Goal: Information Seeking & Learning: Check status

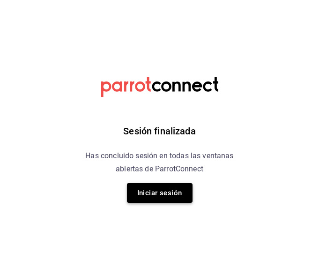
click at [155, 191] on button "Iniciar sesión" at bounding box center [159, 193] width 65 height 20
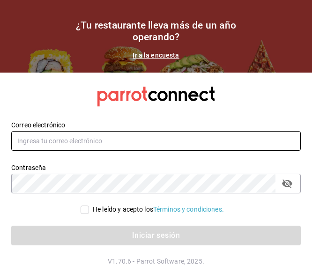
type input "[EMAIL_ADDRESS][DOMAIN_NAME]"
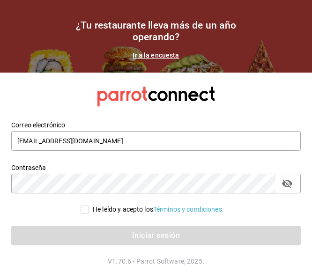
click at [91, 215] on div "Iniciar sesión" at bounding box center [150, 229] width 300 height 31
click at [89, 209] on span "He leído y acepto los Términos y condiciones." at bounding box center [156, 209] width 135 height 10
click at [89, 209] on input "He leído y acepto los Términos y condiciones." at bounding box center [84, 209] width 8 height 8
checkbox input "true"
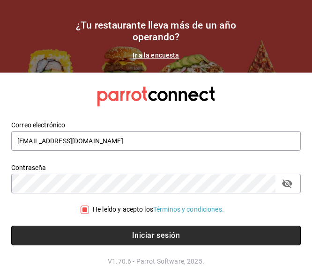
click at [93, 232] on button "Iniciar sesión" at bounding box center [155, 235] width 289 height 20
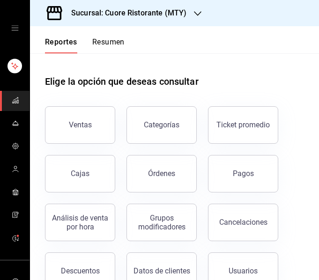
click at [138, 13] on h3 "Sucursal: Cuore Ristorante (MTY)" at bounding box center [125, 12] width 123 height 11
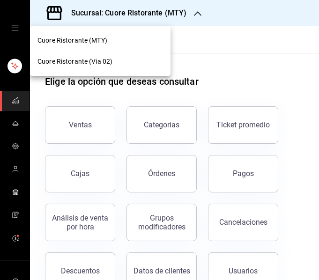
click at [94, 62] on span "Cuore Ristorante (Via 02)" at bounding box center [74, 62] width 75 height 10
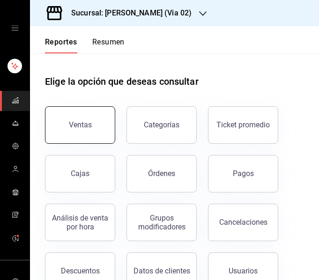
click at [73, 127] on div "Ventas" at bounding box center [80, 124] width 23 height 9
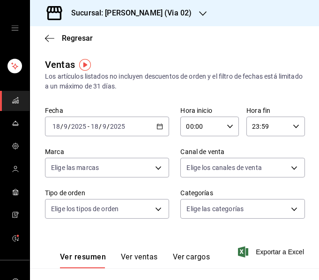
click at [158, 127] on icon "button" at bounding box center [159, 126] width 7 height 7
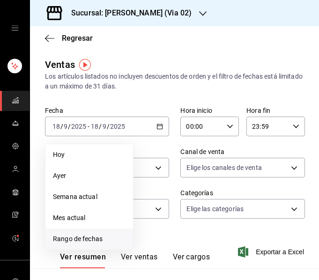
click at [61, 234] on span "Rango de fechas" at bounding box center [89, 239] width 73 height 10
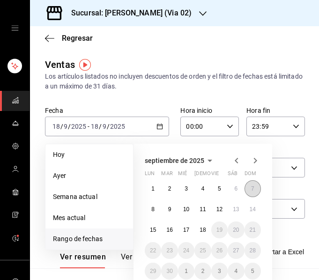
click at [254, 190] on abbr "7" at bounding box center [252, 188] width 3 height 7
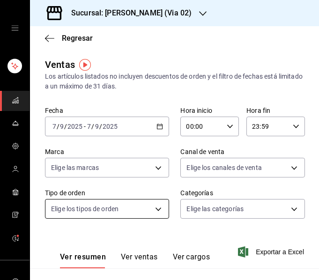
click at [128, 208] on body "Sucursal: Cuore Ristorante (Via 02) Regresar Ventas Los artículos listados no i…" at bounding box center [159, 140] width 319 height 280
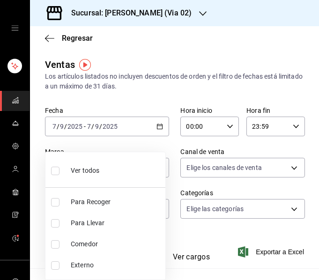
click at [90, 239] on span "Comedor" at bounding box center [116, 244] width 91 height 10
type input "eeda219f-e51e-4c64-9ee6-5e3958f84006"
checkbox input "true"
click at [122, 93] on div at bounding box center [159, 140] width 319 height 280
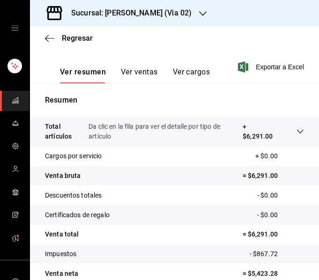
scroll to position [221, 0]
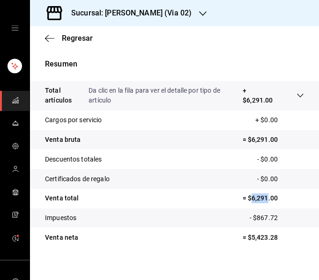
drag, startPoint x: 244, startPoint y: 199, endPoint x: 261, endPoint y: 199, distance: 16.8
click at [261, 199] on p "= $6,291.00" at bounding box center [272, 198] width 61 height 10
copy p "6,291"
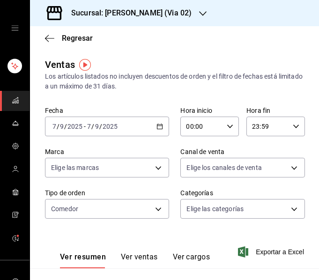
click at [133, 129] on div "[DATE] [DATE] - [DATE] [DATE]" at bounding box center [107, 126] width 124 height 20
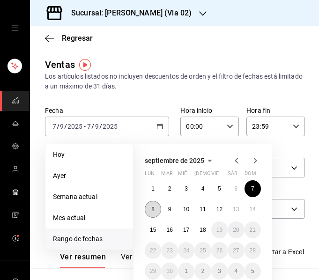
click at [149, 209] on button "8" at bounding box center [153, 209] width 16 height 17
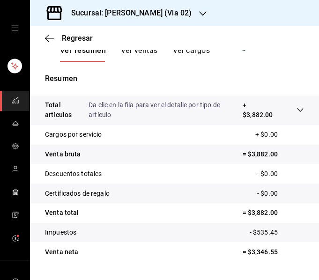
scroll to position [214, 0]
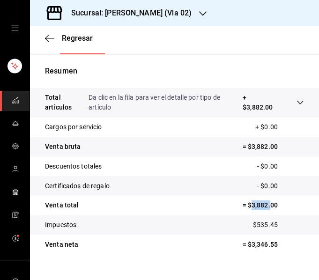
drag, startPoint x: 245, startPoint y: 203, endPoint x: 263, endPoint y: 211, distance: 19.7
click at [263, 211] on tr "Venta total = $3,882.00" at bounding box center [174, 206] width 289 height 20
copy p "3,882."
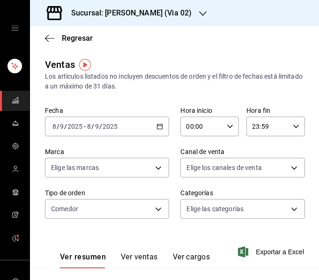
click at [151, 120] on div "[DATE] [DATE] - [DATE] [DATE]" at bounding box center [107, 126] width 124 height 20
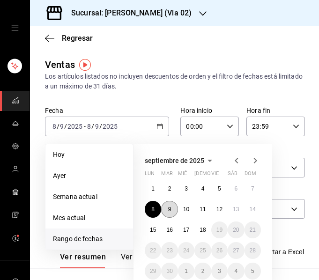
click at [170, 212] on abbr "9" at bounding box center [169, 209] width 3 height 7
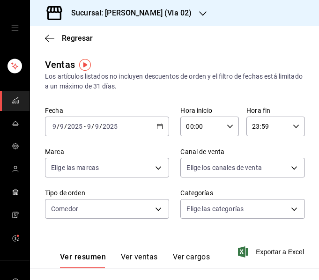
click at [157, 124] on icon "button" at bounding box center [159, 126] width 7 height 7
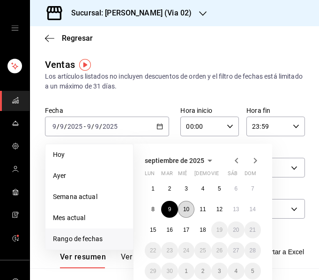
click at [182, 207] on button "10" at bounding box center [186, 209] width 16 height 17
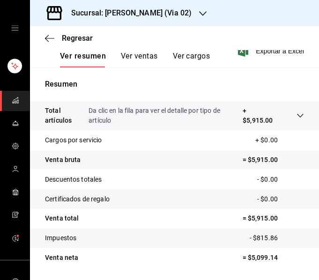
scroll to position [222, 0]
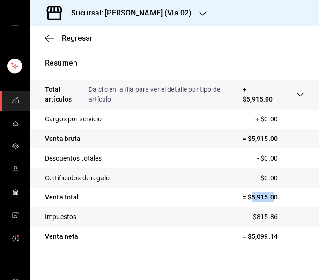
drag, startPoint x: 244, startPoint y: 197, endPoint x: 266, endPoint y: 196, distance: 22.0
click at [266, 196] on p "= $5,915.00" at bounding box center [272, 197] width 61 height 10
copy p "5,915.0"
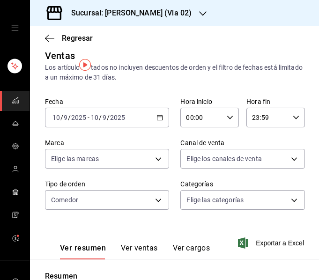
scroll to position [0, 0]
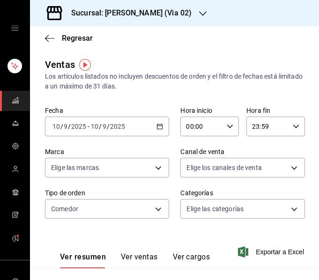
click at [149, 130] on div "[DATE] [DATE] - [DATE] [DATE]" at bounding box center [107, 126] width 124 height 20
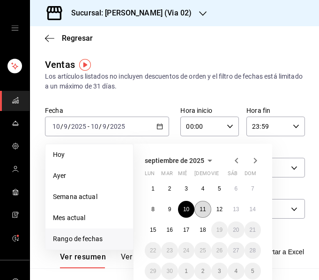
click at [199, 205] on button "11" at bounding box center [202, 209] width 16 height 17
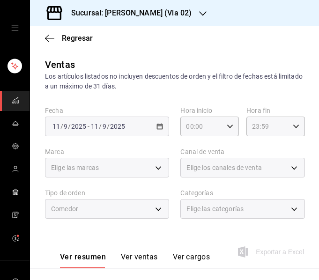
scroll to position [226, 0]
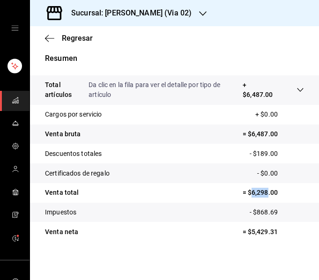
drag, startPoint x: 243, startPoint y: 195, endPoint x: 261, endPoint y: 195, distance: 17.3
click at [261, 195] on p "= $6,298.00" at bounding box center [272, 193] width 61 height 10
copy p "6,298"
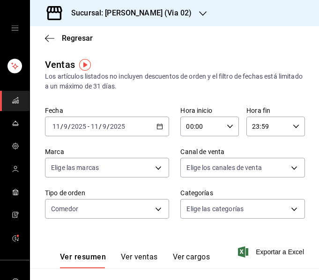
click at [151, 117] on div "[DATE] [DATE] - [DATE] [DATE]" at bounding box center [107, 126] width 124 height 20
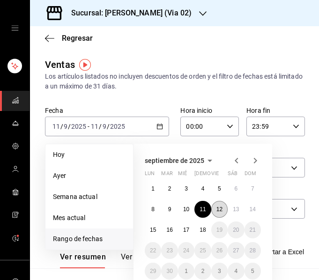
click at [216, 204] on button "12" at bounding box center [219, 209] width 16 height 17
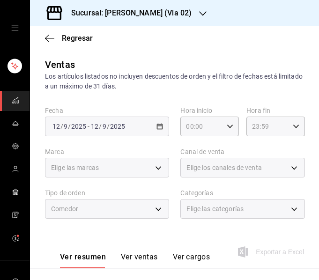
scroll to position [226, 0]
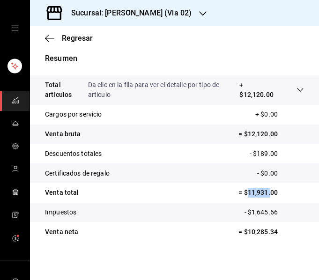
drag, startPoint x: 240, startPoint y: 194, endPoint x: 263, endPoint y: 198, distance: 23.8
click at [263, 198] on tr "Venta total = $11,931.00" at bounding box center [174, 193] width 289 height 20
copy p "11,931."
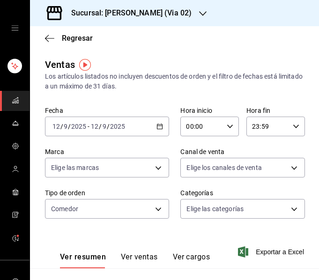
click at [152, 124] on div "[DATE] [DATE] - [DATE] [DATE]" at bounding box center [107, 126] width 124 height 20
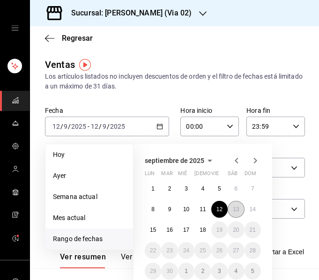
click at [233, 207] on abbr "13" at bounding box center [235, 209] width 6 height 7
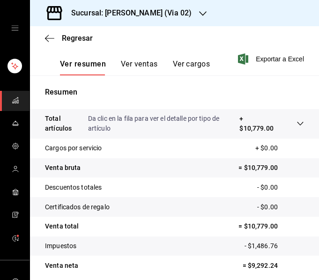
scroll to position [229, 0]
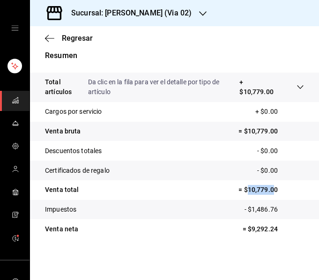
drag, startPoint x: 241, startPoint y: 190, endPoint x: 268, endPoint y: 190, distance: 26.2
click at [268, 190] on p "= $10,779.00" at bounding box center [270, 190] width 65 height 10
copy p "10,779.0"
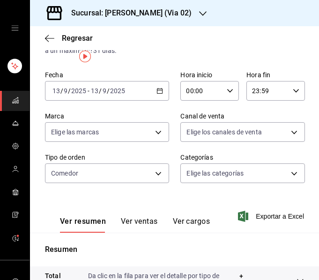
scroll to position [0, 0]
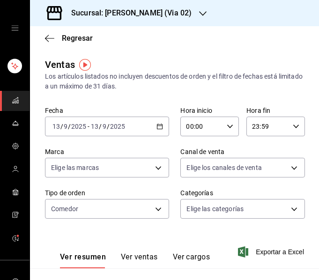
click at [153, 127] on div "[DATE] [DATE] - [DATE] [DATE]" at bounding box center [107, 126] width 124 height 20
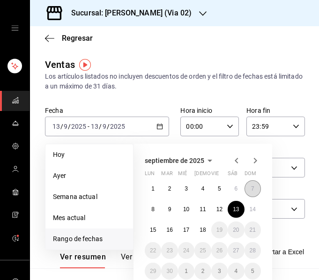
click at [252, 190] on abbr "7" at bounding box center [252, 188] width 3 height 7
click at [237, 210] on abbr "13" at bounding box center [235, 209] width 6 height 7
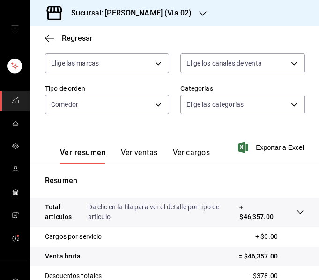
scroll to position [229, 0]
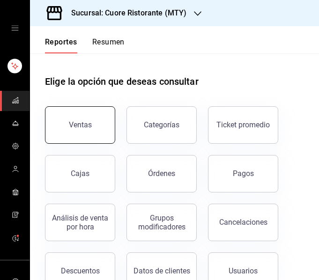
click at [95, 124] on button "Ventas" at bounding box center [80, 124] width 70 height 37
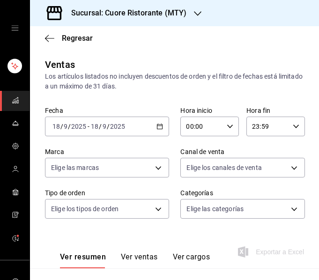
click at [160, 123] on div "2025-09-18 18 / 9 / 2025 - 2025-09-18 18 / 9 / 2025" at bounding box center [107, 126] width 124 height 20
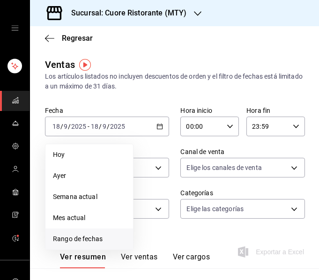
click at [110, 243] on span "Rango de fechas" at bounding box center [89, 239] width 73 height 10
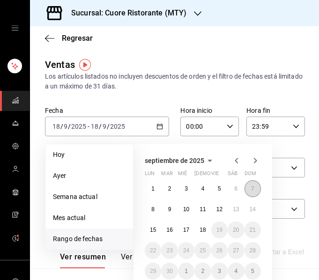
click at [252, 184] on button "7" at bounding box center [252, 188] width 16 height 17
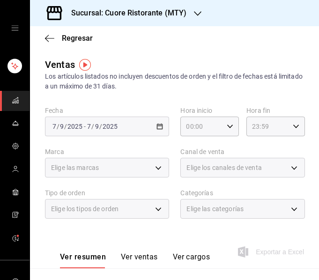
click at [198, 205] on span "Elige las categorías" at bounding box center [214, 208] width 57 height 9
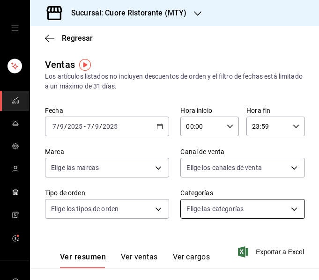
click at [194, 218] on body "Sucursal: Cuore Ristorante (MTY) Regresar Ventas Los artículos listados no incl…" at bounding box center [159, 140] width 319 height 280
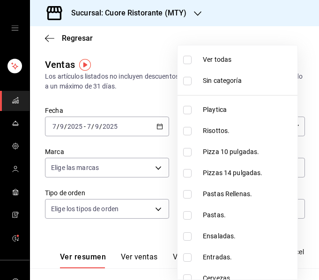
click at [167, 67] on div at bounding box center [159, 140] width 319 height 280
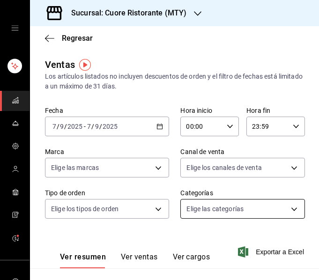
click at [195, 211] on body "Sucursal: Cuore Ristorante (MTY) Regresar Ventas Los artículos listados no incl…" at bounding box center [159, 140] width 319 height 280
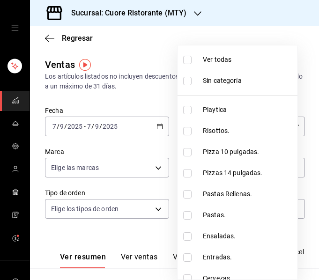
click at [105, 195] on div at bounding box center [159, 140] width 319 height 280
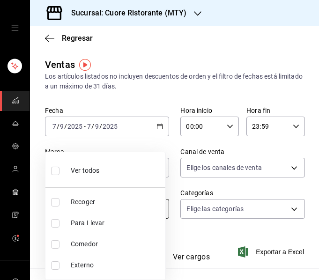
click at [114, 208] on body "Sucursal: Cuore Ristorante (MTY) Regresar Ventas Los artículos listados no incl…" at bounding box center [159, 140] width 319 height 280
click at [97, 241] on span "Comedor" at bounding box center [116, 244] width 91 height 10
type input "de6ffb1b-3f74-40a6-8be4-175525c971ed"
checkbox input "true"
click at [150, 77] on div at bounding box center [159, 140] width 319 height 280
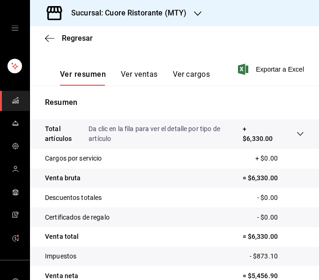
scroll to position [229, 0]
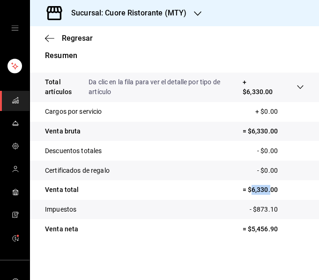
drag, startPoint x: 245, startPoint y: 189, endPoint x: 263, endPoint y: 188, distance: 18.7
click at [263, 188] on p "= $6,330.00" at bounding box center [272, 190] width 61 height 10
copy p "6,330."
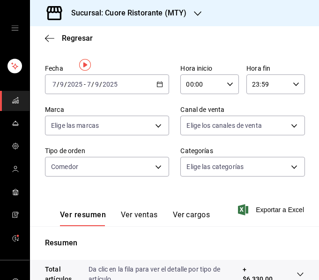
scroll to position [0, 0]
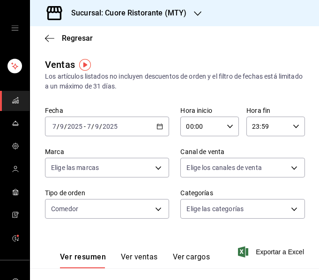
click at [147, 125] on div "[DATE] [DATE] - [DATE] [DATE]" at bounding box center [107, 126] width 124 height 20
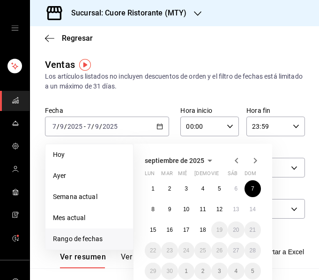
click at [154, 218] on div "1 2 3 4 5 6 7 8 9 10 11 12 13 14 15 16 17 18 19 20 21 22 23 24 25 26 27 28 29 3…" at bounding box center [203, 229] width 116 height 99
click at [153, 214] on button "8" at bounding box center [153, 209] width 16 height 17
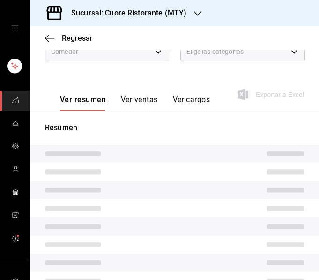
scroll to position [212, 0]
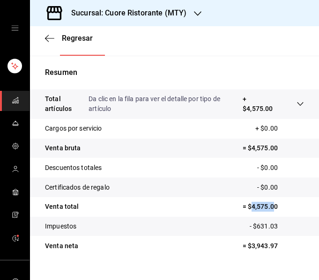
drag, startPoint x: 245, startPoint y: 206, endPoint x: 265, endPoint y: 204, distance: 19.7
click at [265, 204] on p "= $4,575.00" at bounding box center [272, 207] width 61 height 10
copy p "4,575.0"
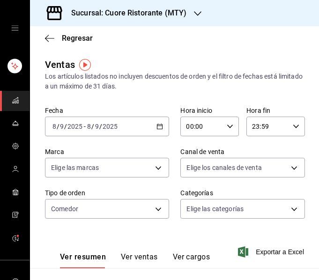
click at [156, 123] on div "[DATE] [DATE] - [DATE] [DATE]" at bounding box center [107, 126] width 124 height 20
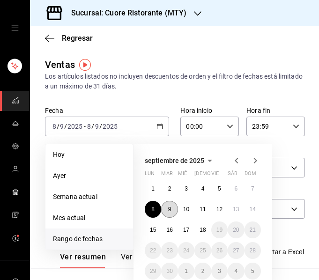
click at [169, 210] on abbr "9" at bounding box center [169, 209] width 3 height 7
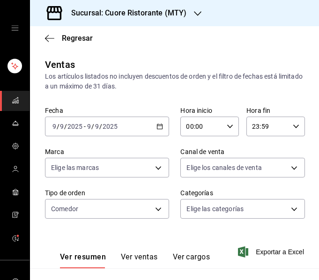
scroll to position [229, 0]
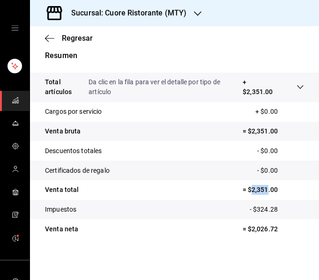
drag, startPoint x: 243, startPoint y: 191, endPoint x: 260, endPoint y: 189, distance: 17.4
click at [260, 189] on p "= $2,351.00" at bounding box center [272, 190] width 61 height 10
copy p "2,351"
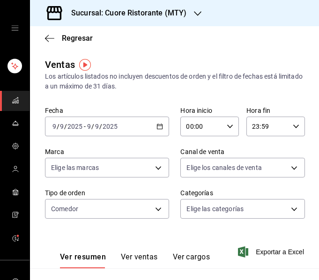
click at [161, 125] on div "2025-09-09 9 / 9 / 2025 - 2025-09-09 9 / 9 / 2025" at bounding box center [107, 126] width 124 height 20
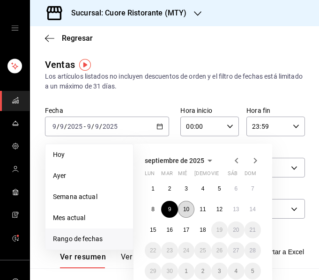
click at [185, 212] on abbr "10" at bounding box center [186, 209] width 6 height 7
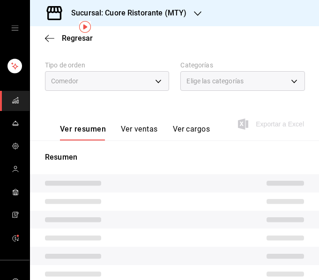
scroll to position [229, 0]
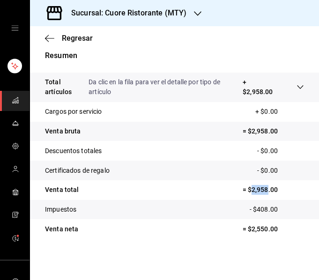
drag, startPoint x: 246, startPoint y: 191, endPoint x: 259, endPoint y: 190, distance: 13.6
click at [259, 190] on p "= $2,958.00" at bounding box center [272, 190] width 61 height 10
copy p "2,958"
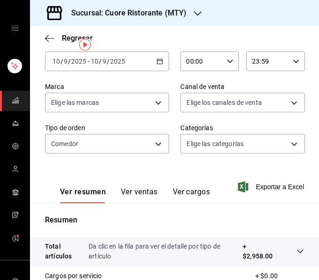
scroll to position [0, 0]
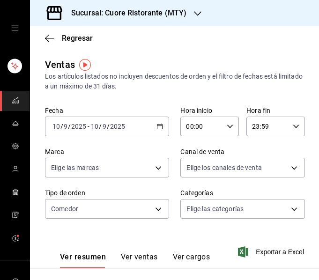
click at [148, 120] on div "[DATE] [DATE] - [DATE] [DATE]" at bounding box center [107, 126] width 124 height 20
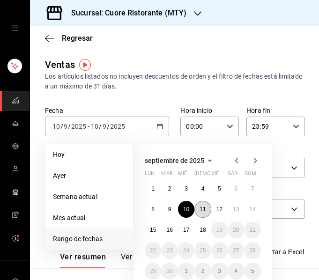
click at [202, 216] on button "11" at bounding box center [202, 209] width 16 height 17
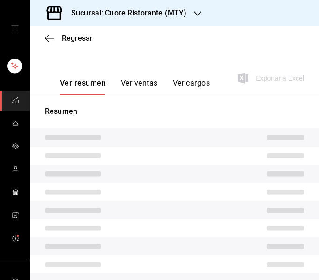
scroll to position [200, 0]
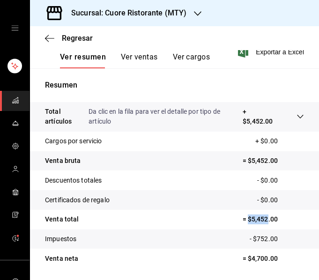
drag, startPoint x: 242, startPoint y: 220, endPoint x: 260, endPoint y: 217, distance: 18.1
click at [260, 217] on p "= $5,452.00" at bounding box center [272, 219] width 61 height 10
copy p "$5,452"
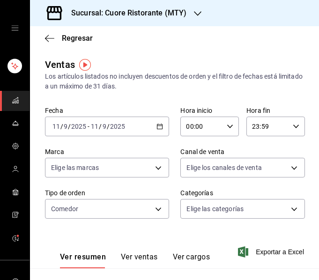
click at [153, 136] on div "[DATE] [DATE] - [DATE] [DATE]" at bounding box center [107, 126] width 124 height 20
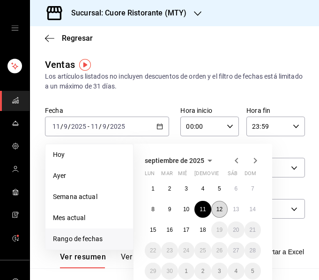
click at [218, 208] on abbr "12" at bounding box center [219, 209] width 6 height 7
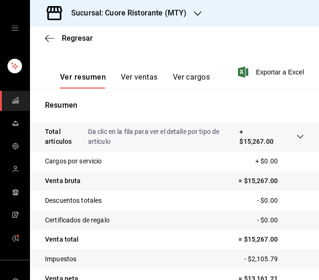
scroll to position [196, 0]
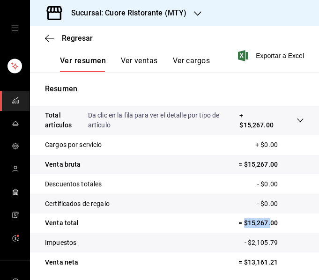
drag, startPoint x: 238, startPoint y: 223, endPoint x: 265, endPoint y: 226, distance: 27.7
click at [265, 226] on p "= $15,267.00" at bounding box center [270, 223] width 65 height 10
copy p "$15,267.0"
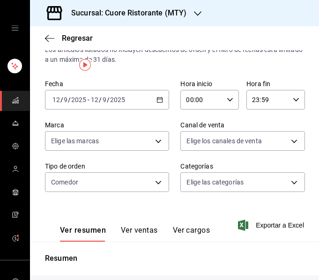
scroll to position [0, 0]
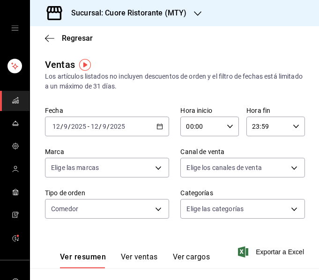
click at [154, 123] on div "[DATE] [DATE] - [DATE] [DATE]" at bounding box center [107, 126] width 124 height 20
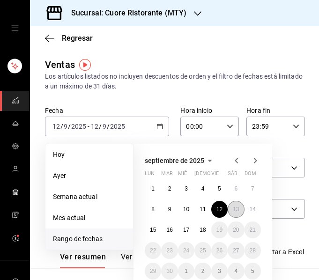
click at [237, 211] on abbr "13" at bounding box center [235, 209] width 6 height 7
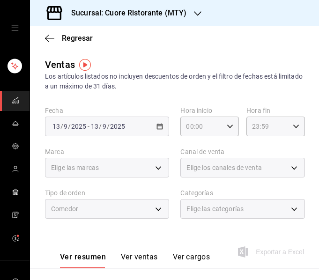
scroll to position [226, 0]
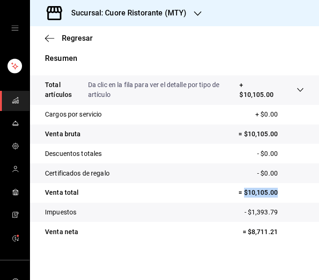
drag, startPoint x: 239, startPoint y: 192, endPoint x: 272, endPoint y: 196, distance: 33.5
click at [272, 196] on p "= $10,105.00" at bounding box center [270, 193] width 65 height 10
copy p "$10,105.00"
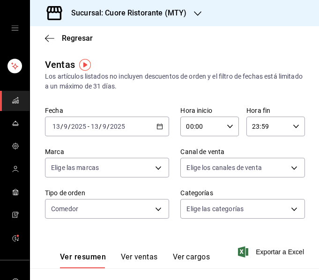
click at [149, 129] on div "[DATE] [DATE] - [DATE] [DATE]" at bounding box center [107, 126] width 124 height 20
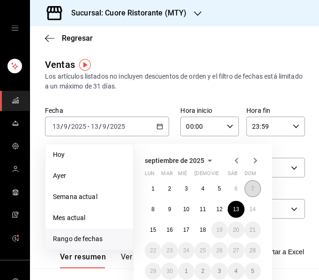
click at [252, 188] on abbr "7" at bounding box center [252, 188] width 3 height 7
click at [239, 207] on button "13" at bounding box center [235, 209] width 16 height 17
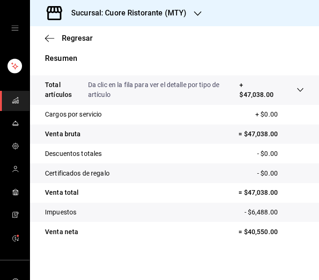
scroll to position [229, 0]
